Goal: Navigation & Orientation: Find specific page/section

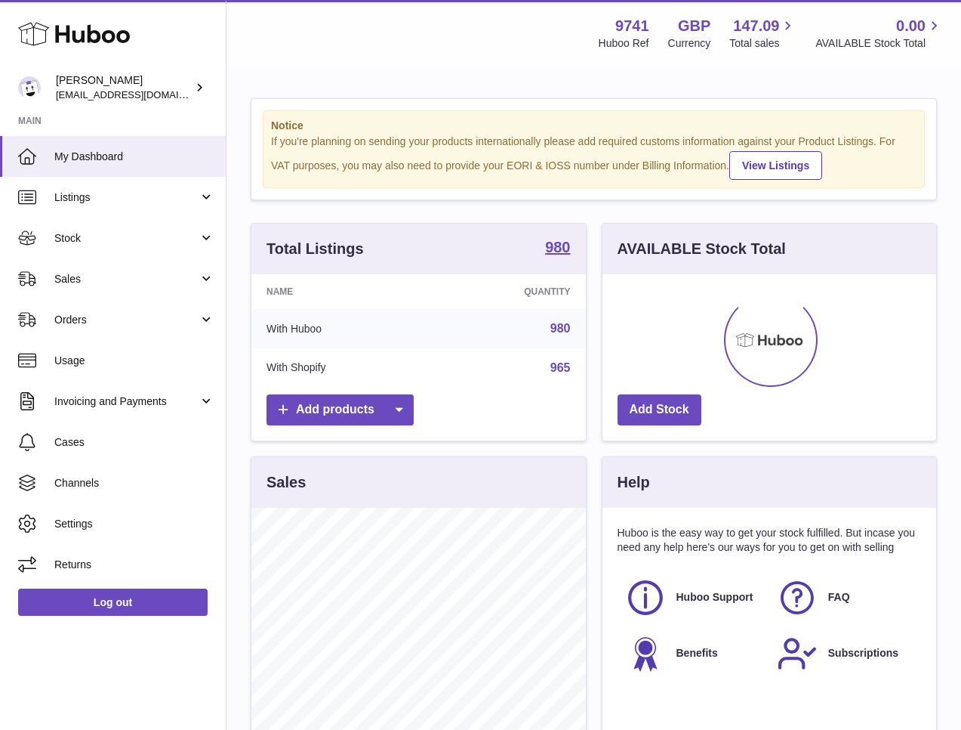
scroll to position [236, 334]
click at [82, 288] on link "Sales" at bounding box center [113, 278] width 226 height 41
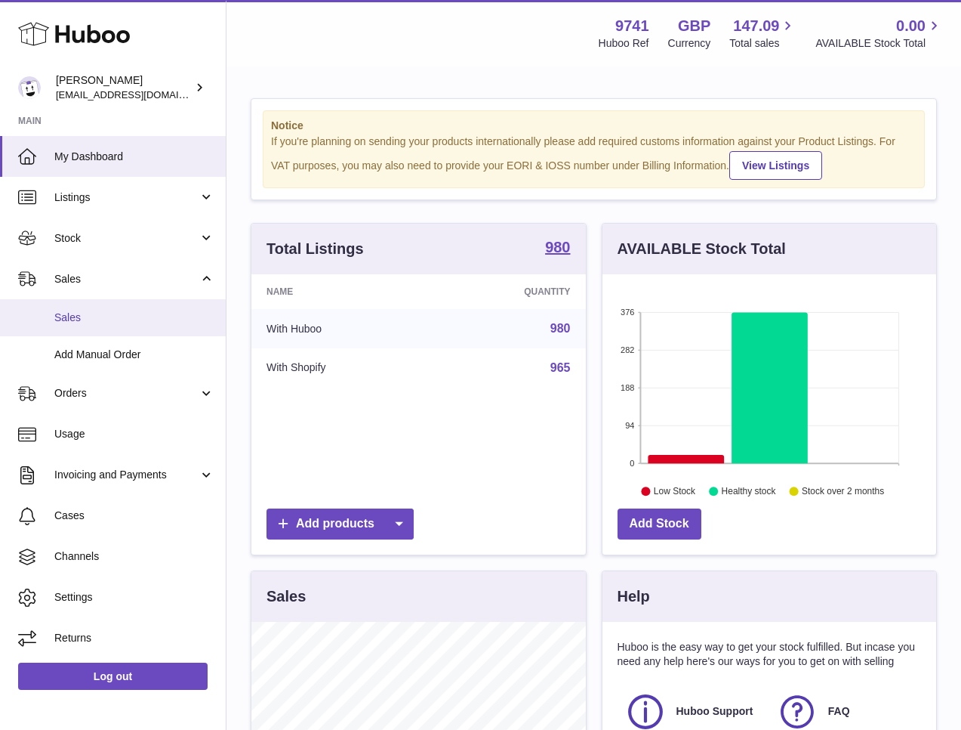
click at [90, 324] on span "Sales" at bounding box center [134, 317] width 160 height 14
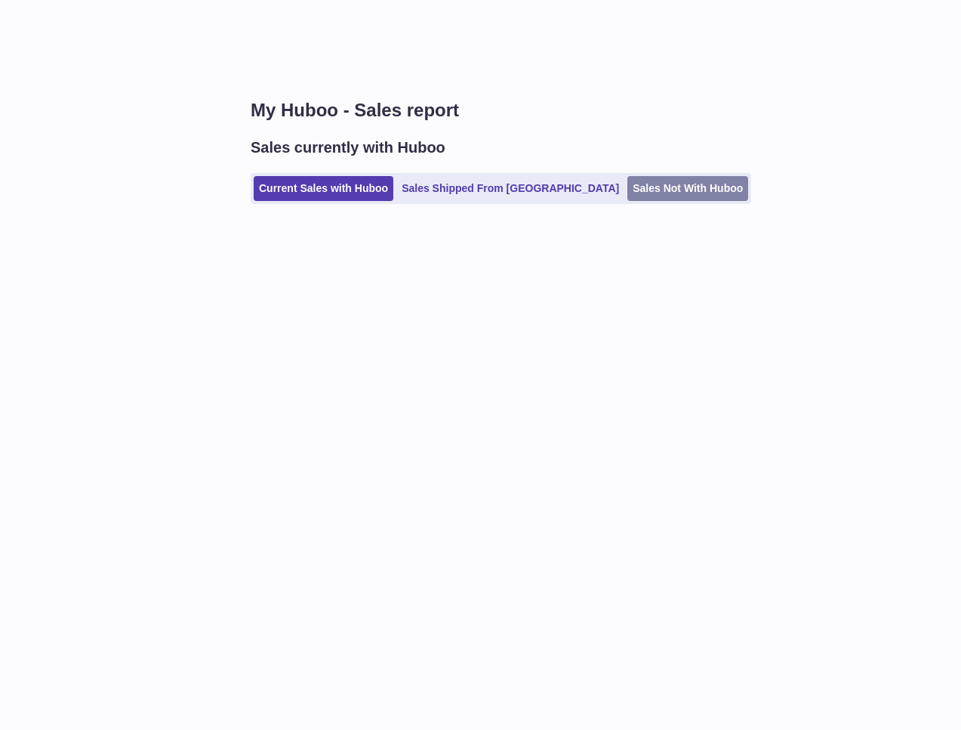
click at [659, 178] on link "Sales Not With Huboo" at bounding box center [688, 188] width 121 height 25
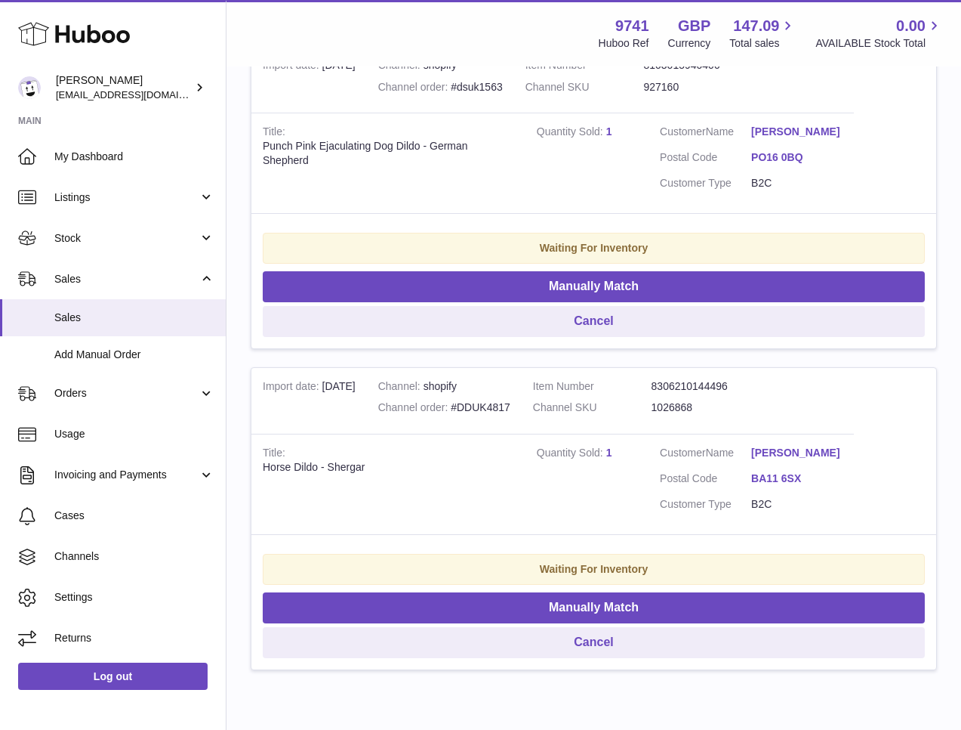
scroll to position [367, 0]
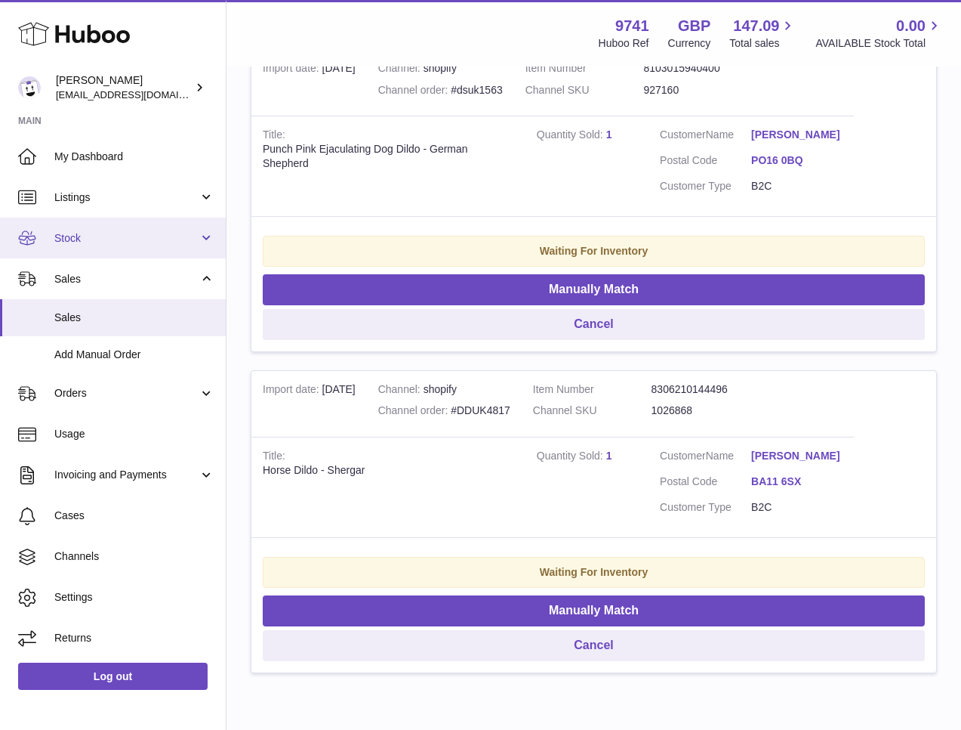
click at [125, 243] on span "Stock" at bounding box center [126, 238] width 144 height 14
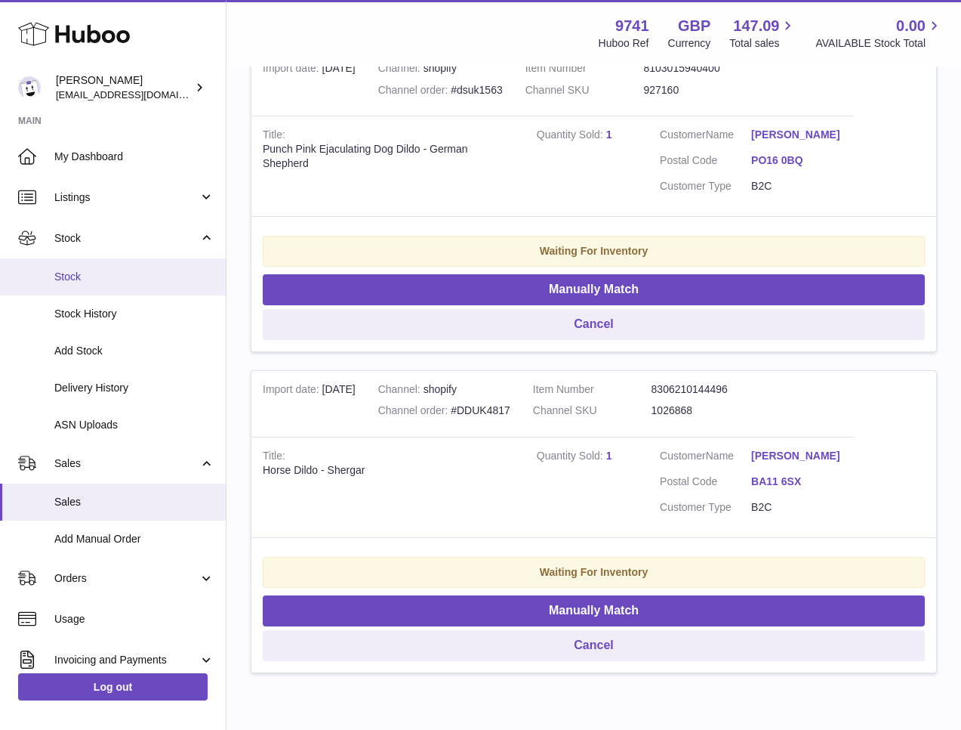
click at [110, 289] on link "Stock" at bounding box center [113, 276] width 226 height 37
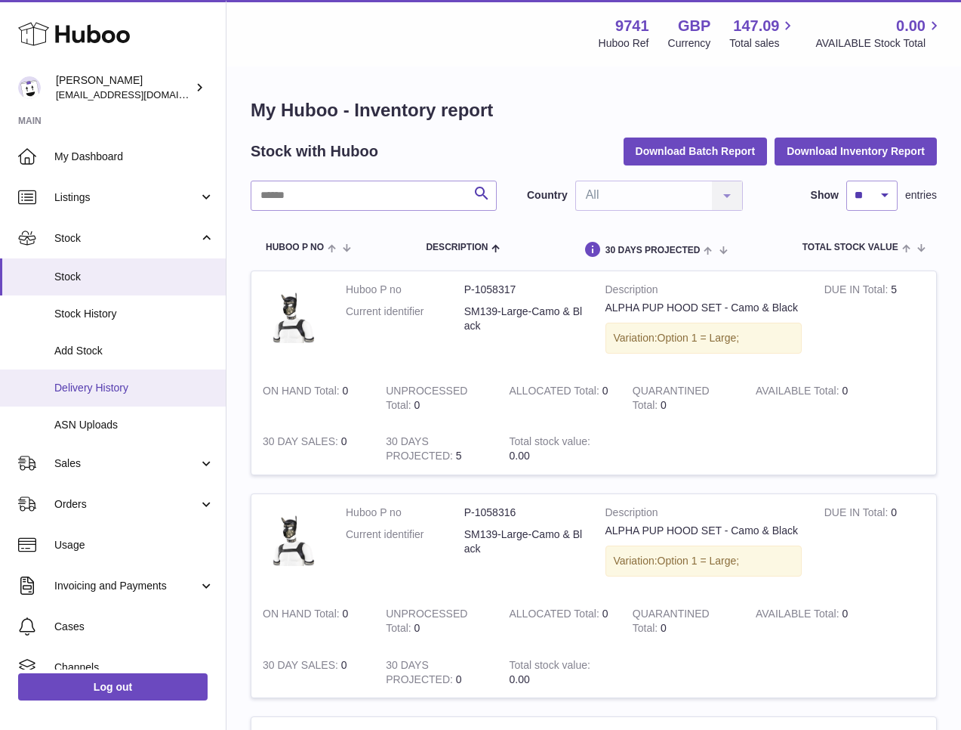
click at [106, 393] on span "Delivery History" at bounding box center [134, 388] width 160 height 14
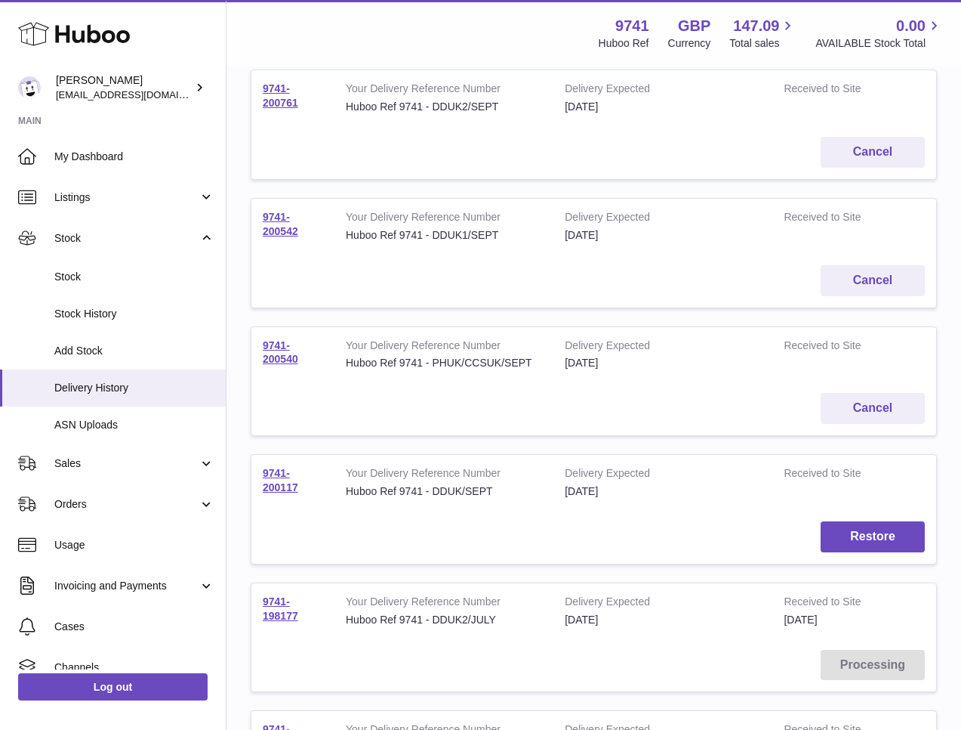
scroll to position [206, 0]
